Goal: Information Seeking & Learning: Learn about a topic

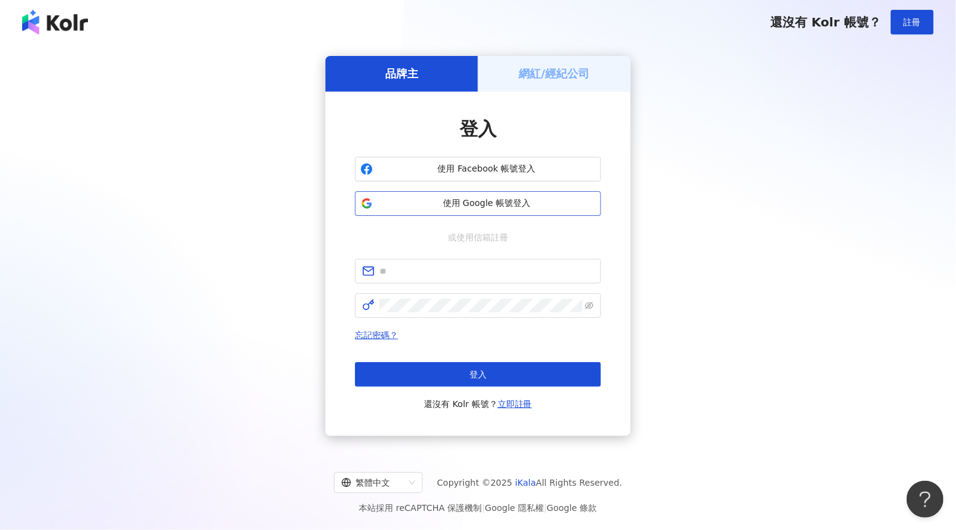
click at [435, 211] on button "使用 Google 帳號登入" at bounding box center [478, 203] width 246 height 25
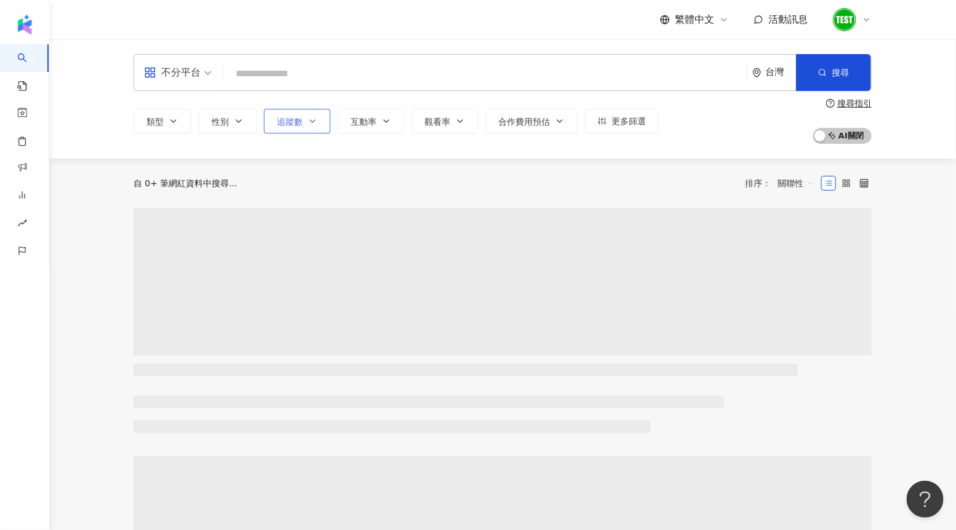
click at [292, 128] on button "追蹤數" at bounding box center [297, 121] width 66 height 25
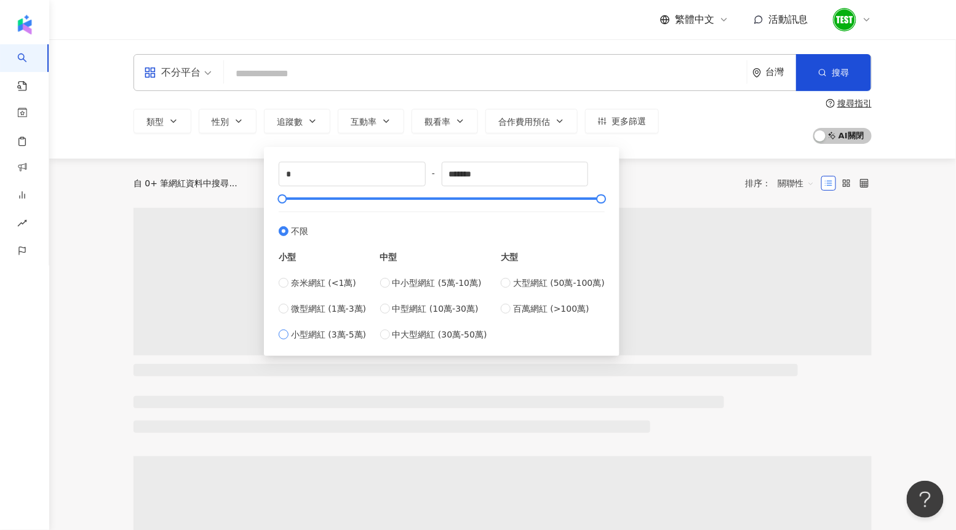
click at [335, 329] on span "小型網紅 (3萬-5萬)" at bounding box center [328, 335] width 75 height 14
type input "*****"
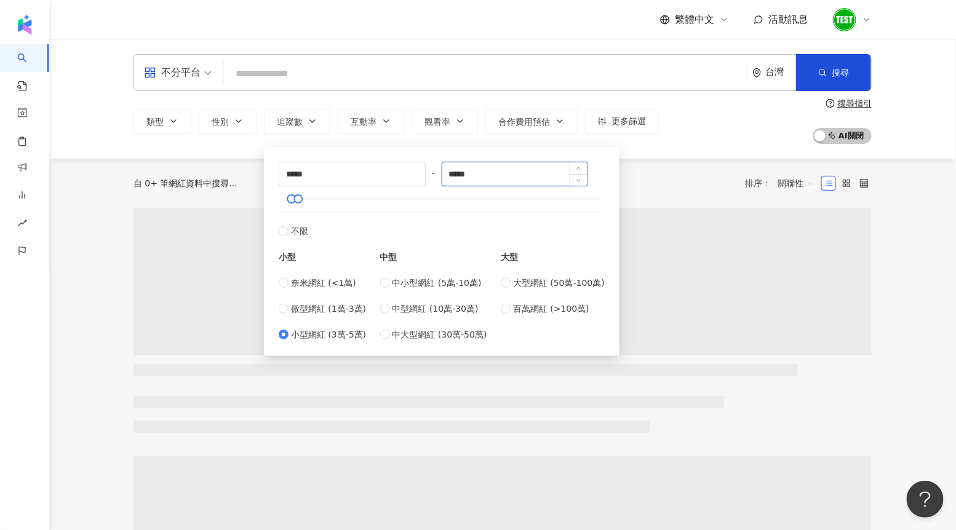
click at [458, 175] on input "*****" at bounding box center [515, 173] width 146 height 23
drag, startPoint x: 455, startPoint y: 174, endPoint x: 530, endPoint y: 176, distance: 75.7
click at [529, 176] on input "*****" at bounding box center [515, 173] width 146 height 23
type input "*"
type input "******"
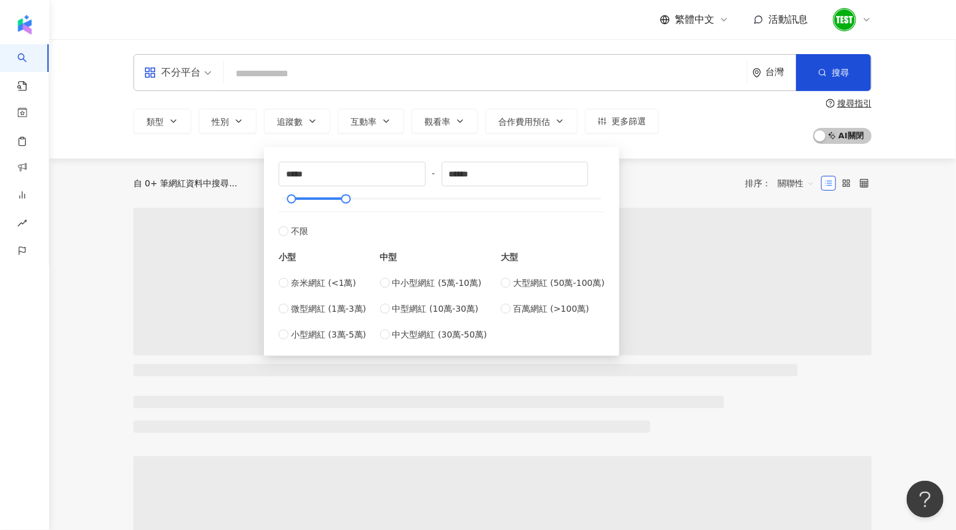
click at [675, 188] on div "自 0+ 筆網紅資料中搜尋... 排序： 關聯性" at bounding box center [503, 184] width 739 height 20
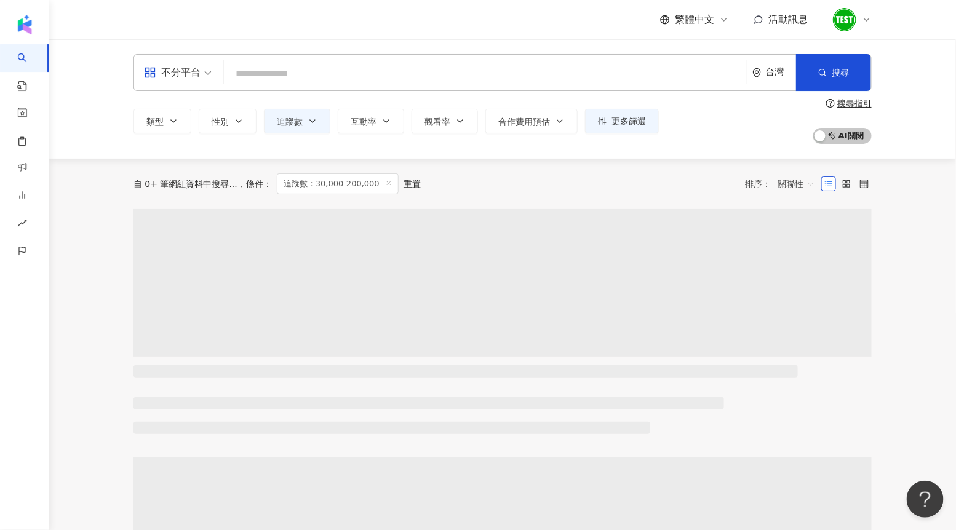
click at [199, 78] on div "不分平台" at bounding box center [172, 73] width 57 height 20
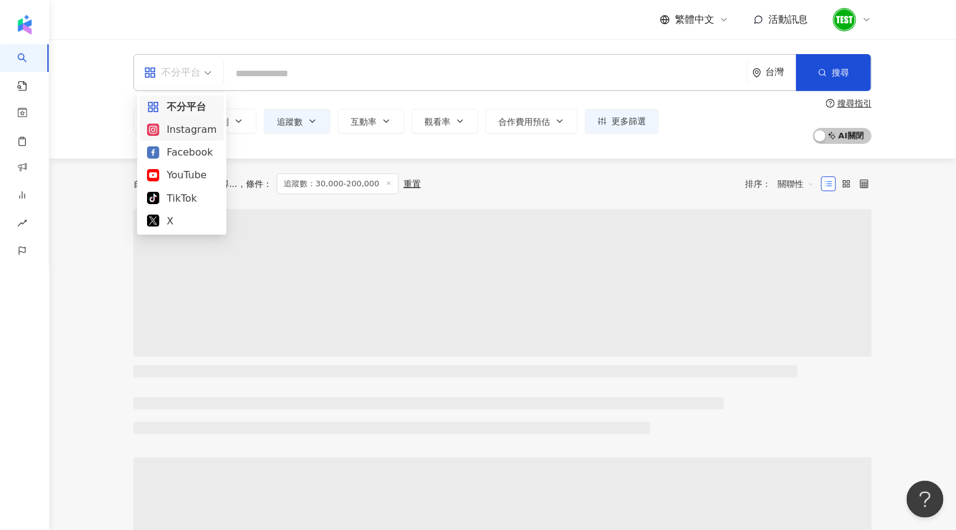
click at [196, 127] on div "Instagram" at bounding box center [182, 129] width 70 height 15
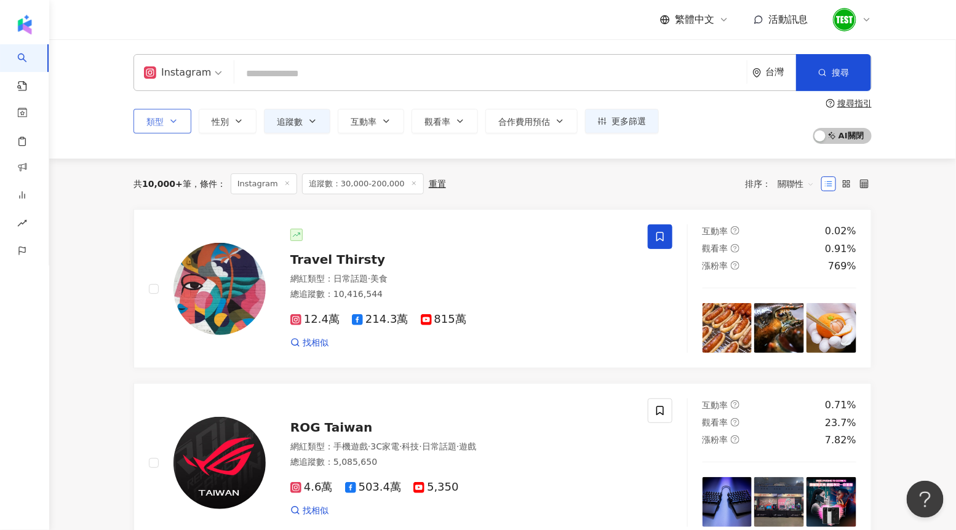
click at [175, 125] on icon "button" at bounding box center [174, 121] width 10 height 10
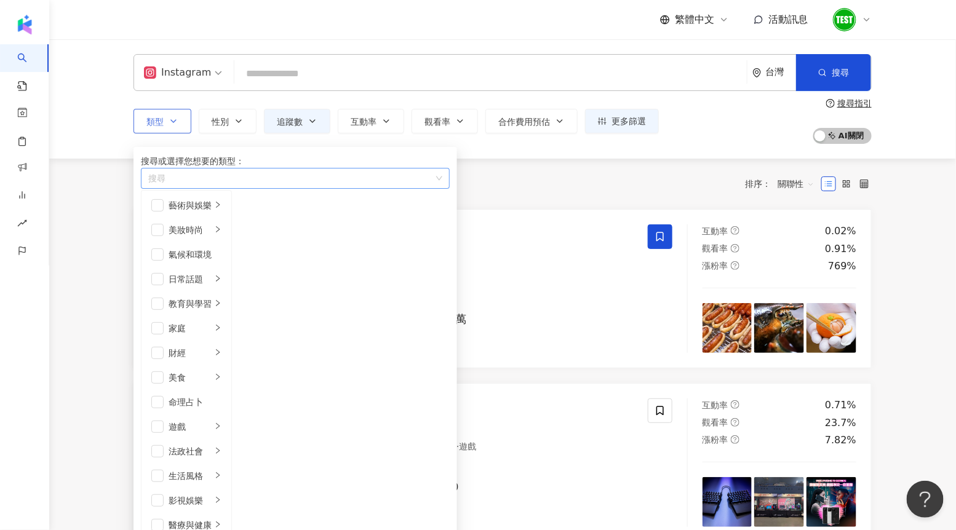
click at [212, 183] on div "button" at bounding box center [288, 178] width 291 height 9
type input "**"
click at [201, 206] on span "生活風格 / 打掃" at bounding box center [171, 201] width 57 height 10
type input "*"
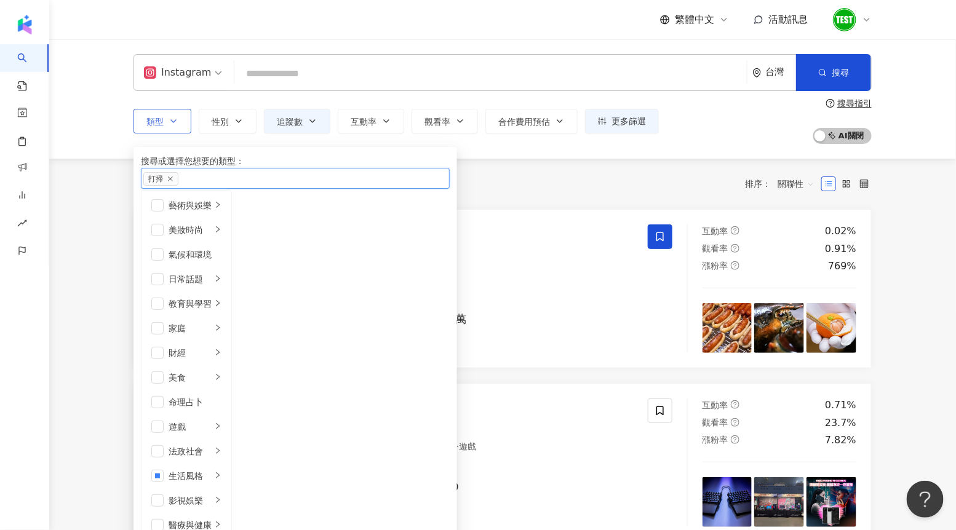
type input "*"
type input "**"
click at [222, 207] on div "科技 / 3C 家電" at bounding box center [290, 201] width 294 height 14
click at [540, 168] on div "共 10,000+ 筆 條件 ： Instagram 追蹤數：30,000-200,000 重置 排序： 關聯性" at bounding box center [503, 184] width 739 height 50
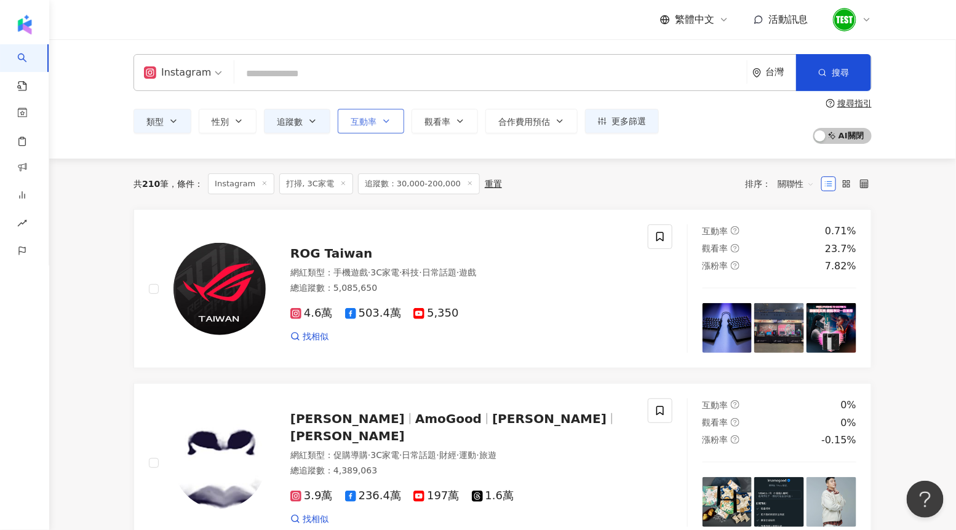
click at [352, 129] on button "互動率" at bounding box center [371, 121] width 66 height 25
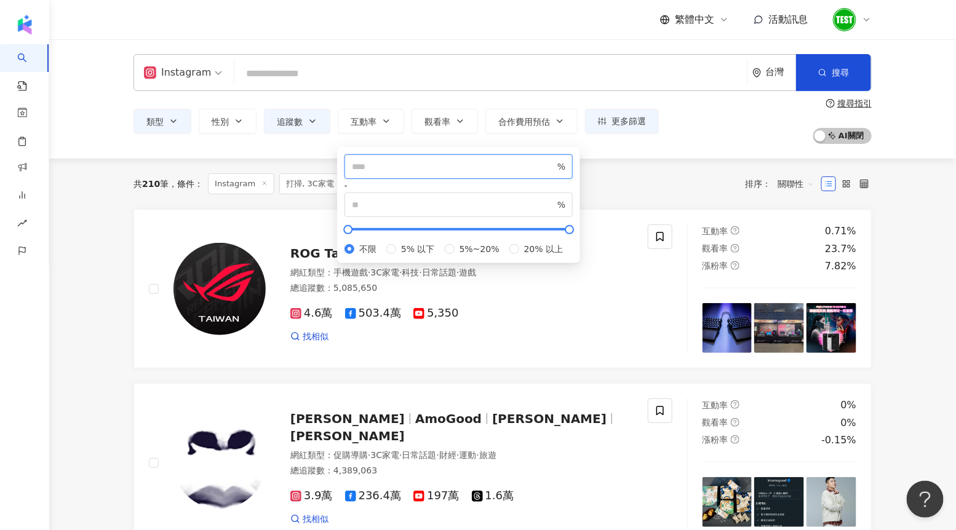
click at [366, 167] on span "%" at bounding box center [459, 166] width 228 height 25
type input "*"
click at [649, 169] on div "共 210 筆 條件 ： Instagram 打掃, 3C家電 追蹤數：30,000-200,000 重置 排序： 關聯性" at bounding box center [503, 184] width 739 height 50
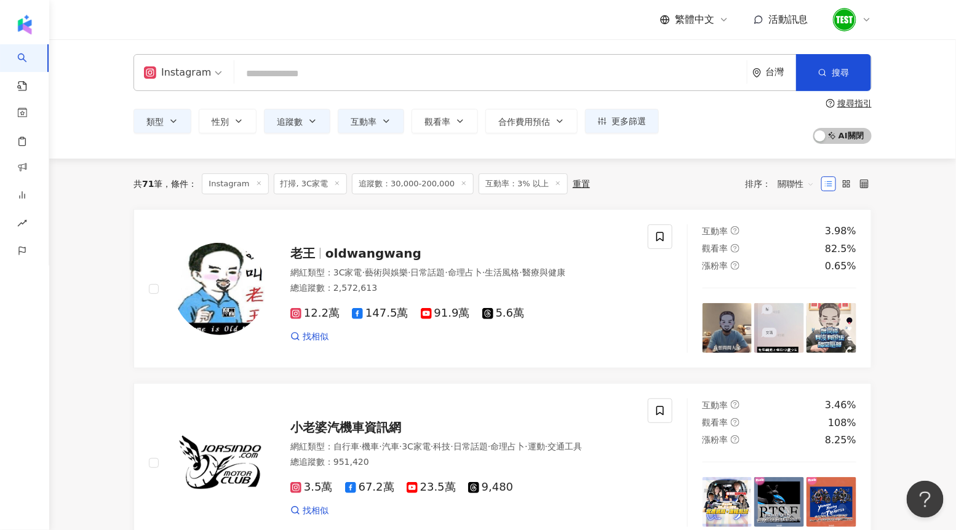
click at [796, 179] on span "關聯性" at bounding box center [796, 184] width 37 height 20
click at [805, 237] on div "追蹤數" at bounding box center [797, 230] width 46 height 21
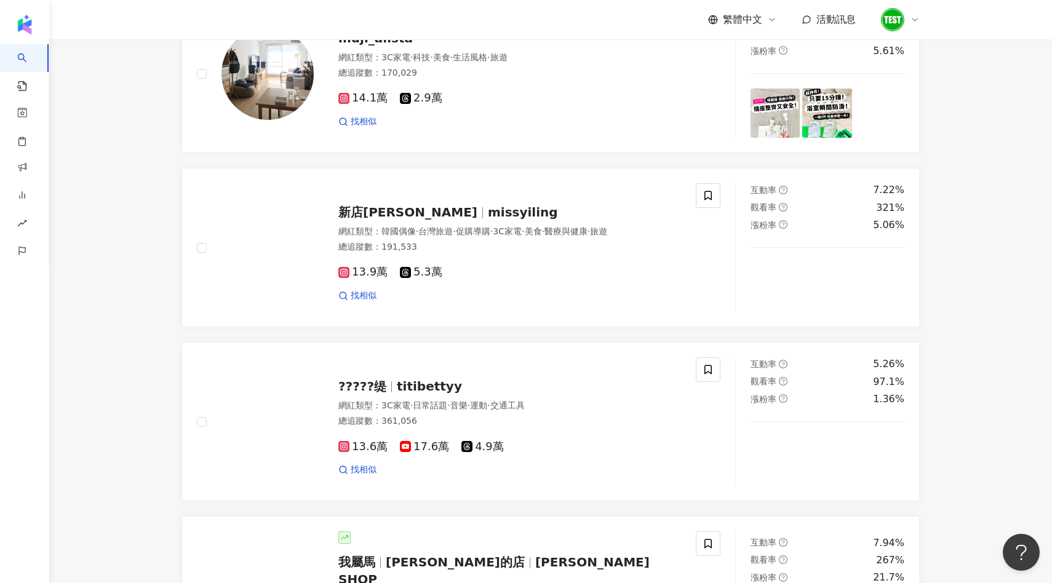
scroll to position [1071, 0]
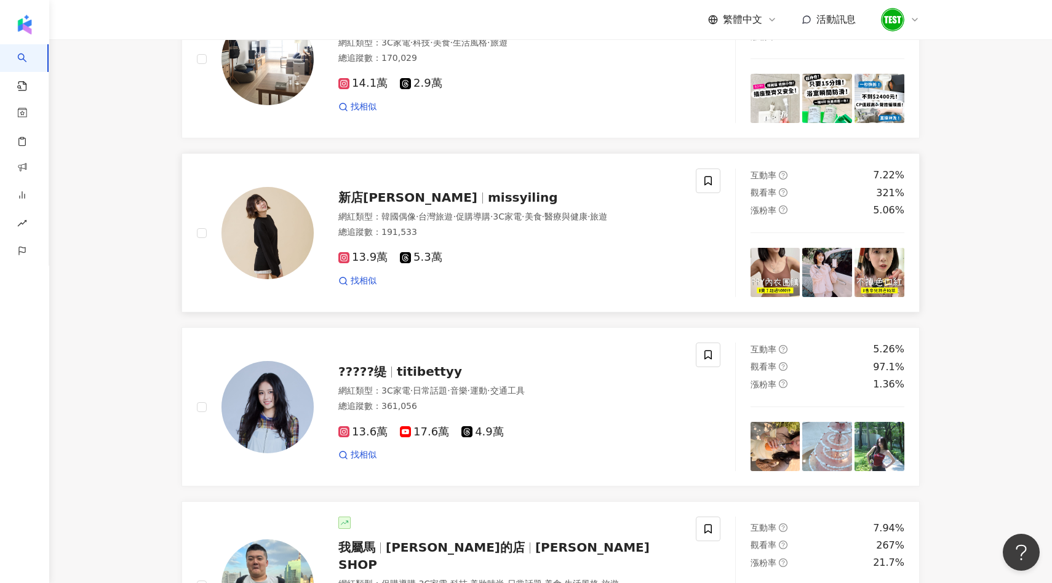
click at [763, 284] on img at bounding box center [776, 273] width 50 height 50
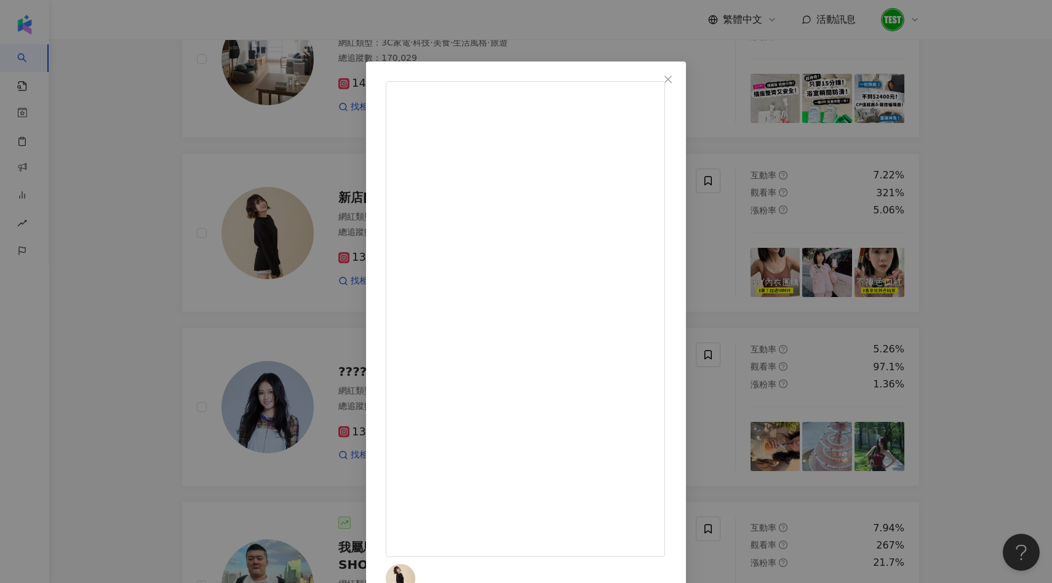
click at [952, 263] on div "新店[PERSON_NAME] [DATE] 留言『內衣』我傳團購連結給你喔！ 為了讓大家都能買到現貨！ 這次大部分款式都有準備比之前準備再多一些了， 但是有…" at bounding box center [526, 291] width 1052 height 583
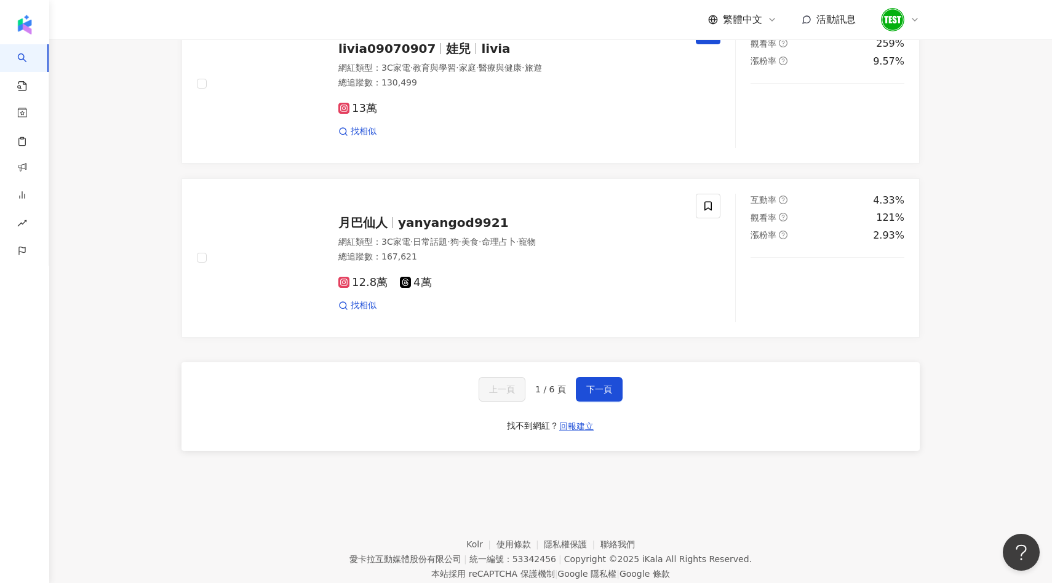
scroll to position [1928, 0]
